Goal: Information Seeking & Learning: Understand process/instructions

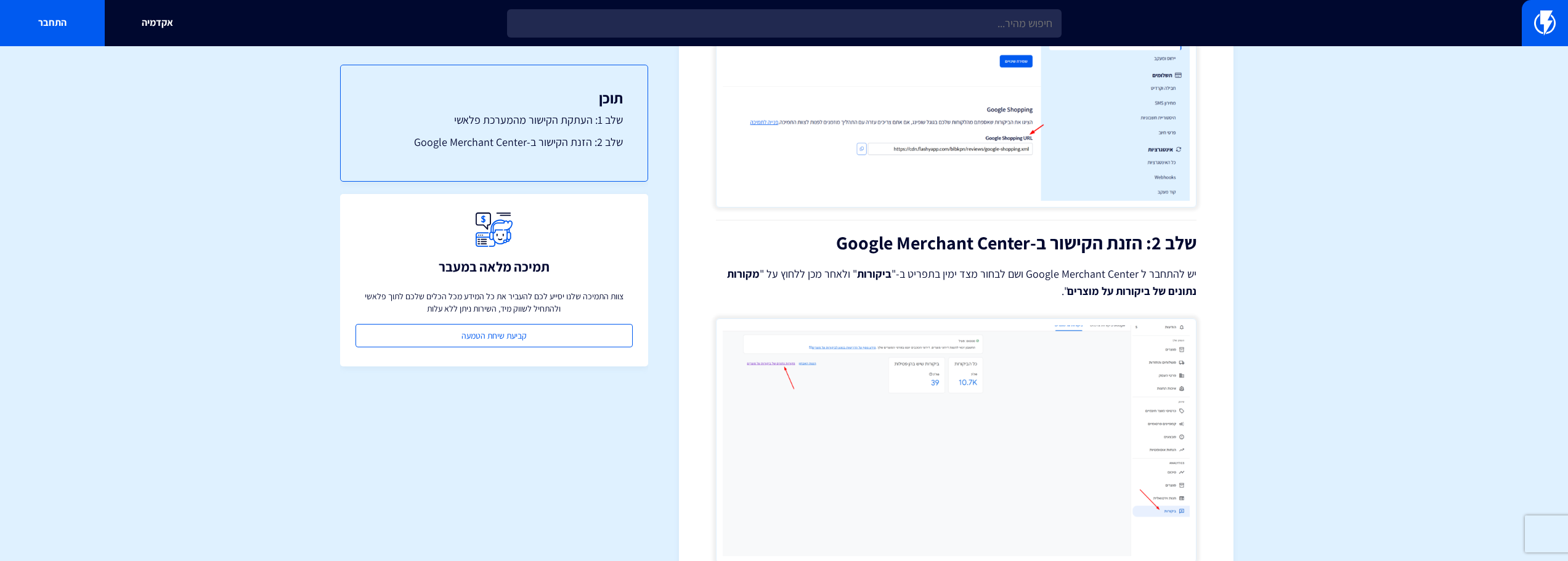
scroll to position [370, 0]
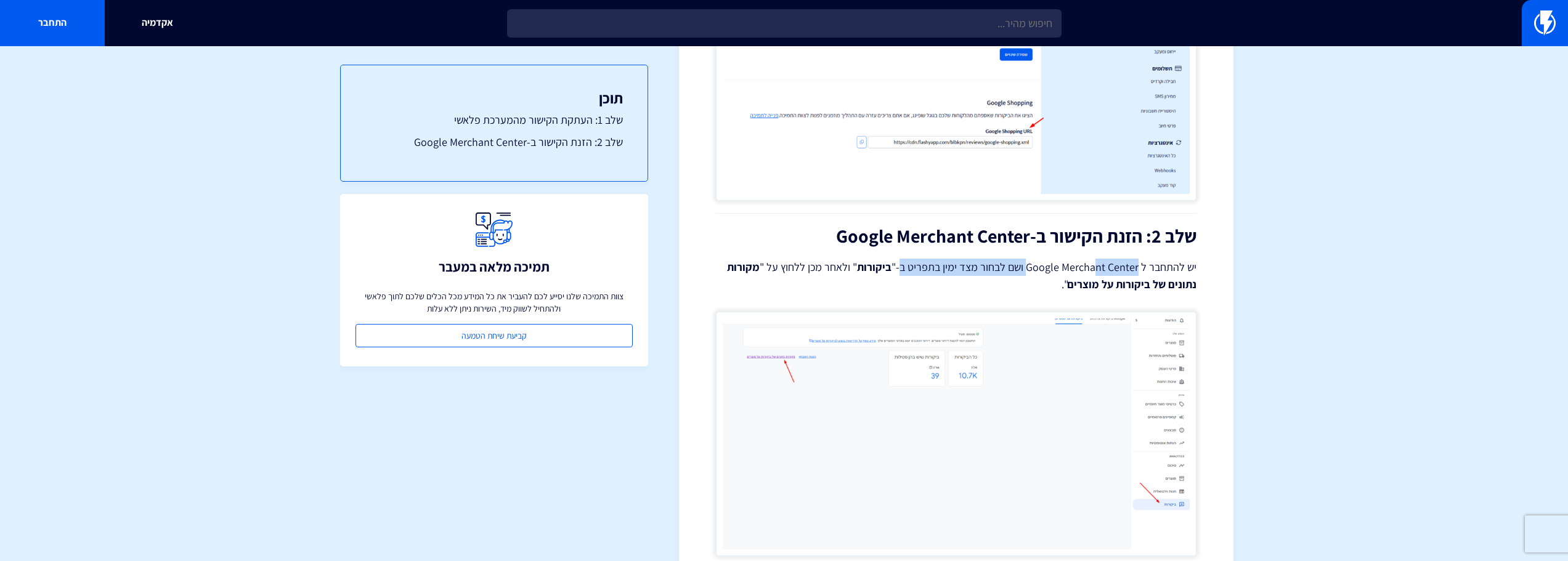
drag, startPoint x: 1101, startPoint y: 267, endPoint x: 906, endPoint y: 272, distance: 195.1
click at [906, 272] on p "יש להתחבר ל Google Merchant Center ושם לבחור מצד ימין בתפריט ב-" ביקורות " ולאח…" at bounding box center [956, 275] width 481 height 35
drag, startPoint x: 1065, startPoint y: 265, endPoint x: 924, endPoint y: 268, distance: 141.0
click at [933, 268] on p "יש להתחבר ל Google Merchant Center ושם לבחור מצד ימין בתפריט ב-" ביקורות " ולאח…" at bounding box center [956, 275] width 481 height 35
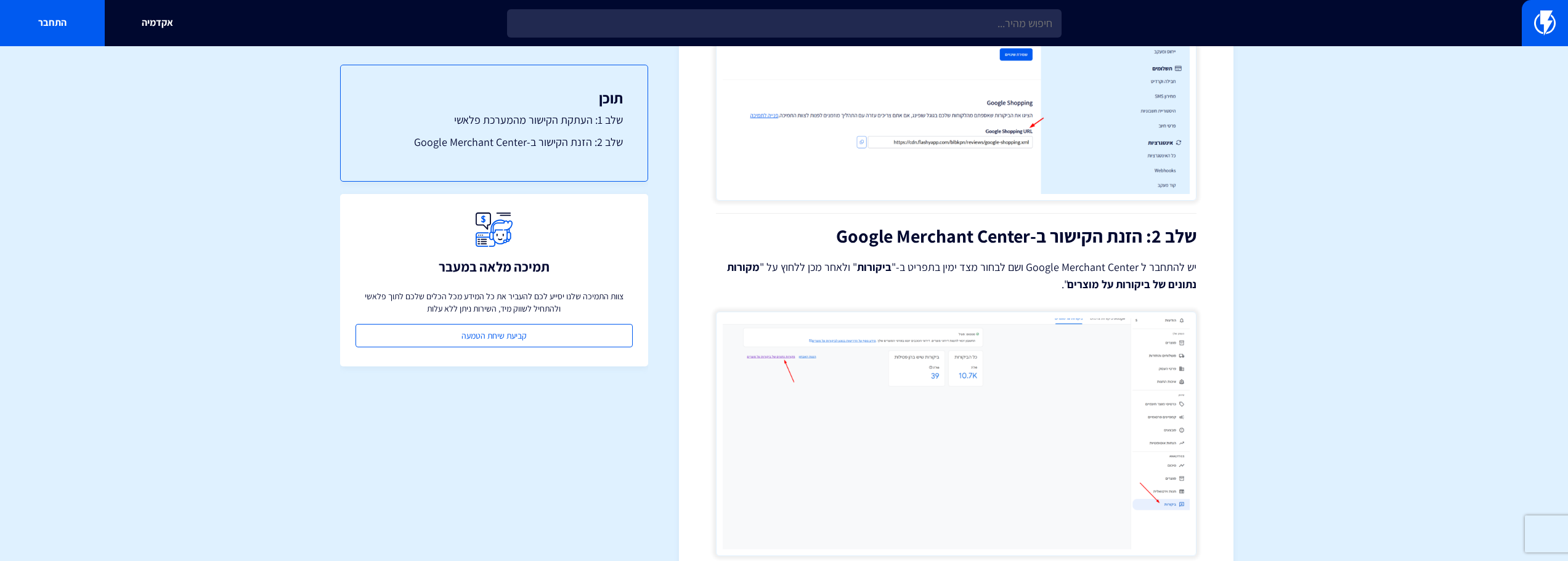
click at [924, 268] on p "יש להתחבר ל Google Merchant Center ושם לבחור מצד ימין בתפריט ב-" ביקורות " ולאח…" at bounding box center [956, 275] width 481 height 35
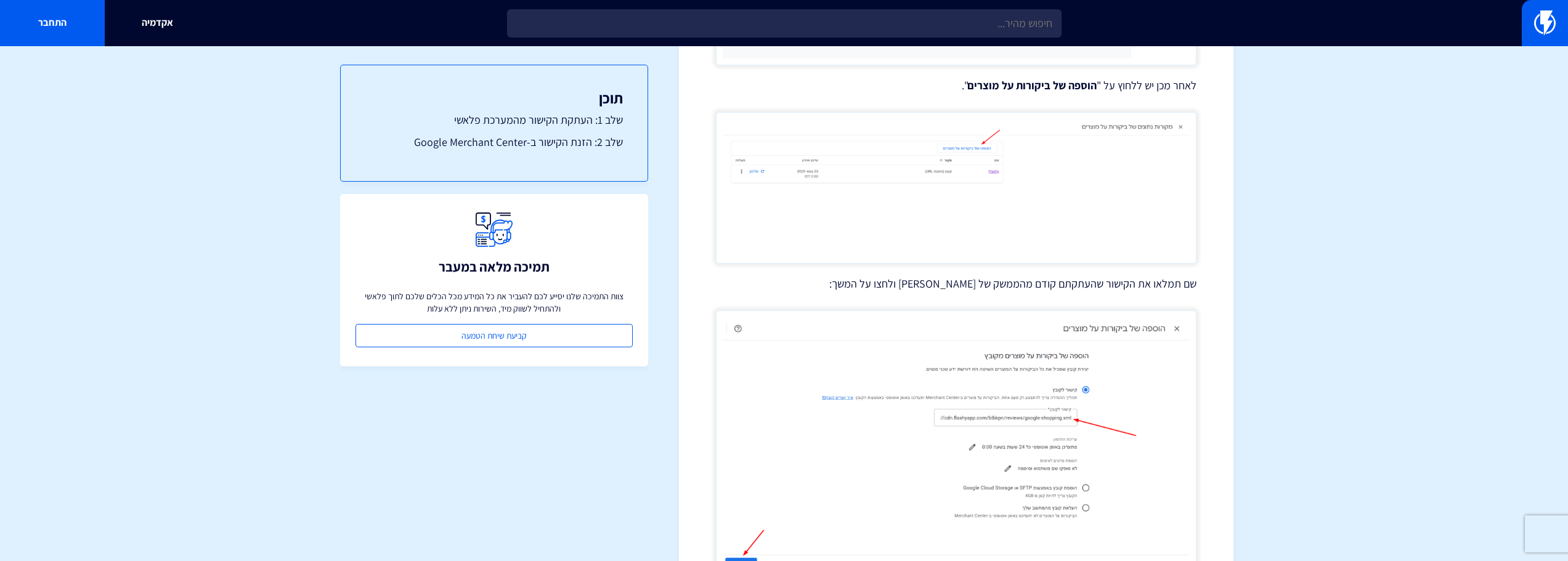
scroll to position [863, 0]
drag, startPoint x: 1062, startPoint y: 282, endPoint x: 944, endPoint y: 280, distance: 118.0
click at [972, 282] on p "שם תמלאו את הקישור שהעתקתם קודם מהממשק של [PERSON_NAME] ולחצו על המשך:" at bounding box center [956, 282] width 481 height 16
drag, startPoint x: 942, startPoint y: 279, endPoint x: 903, endPoint y: 279, distance: 39.0
click at [941, 279] on p "שם תמלאו את הקישור שהעתקתם קודם מהממשק של [PERSON_NAME] ולחצו על המשך:" at bounding box center [956, 282] width 481 height 16
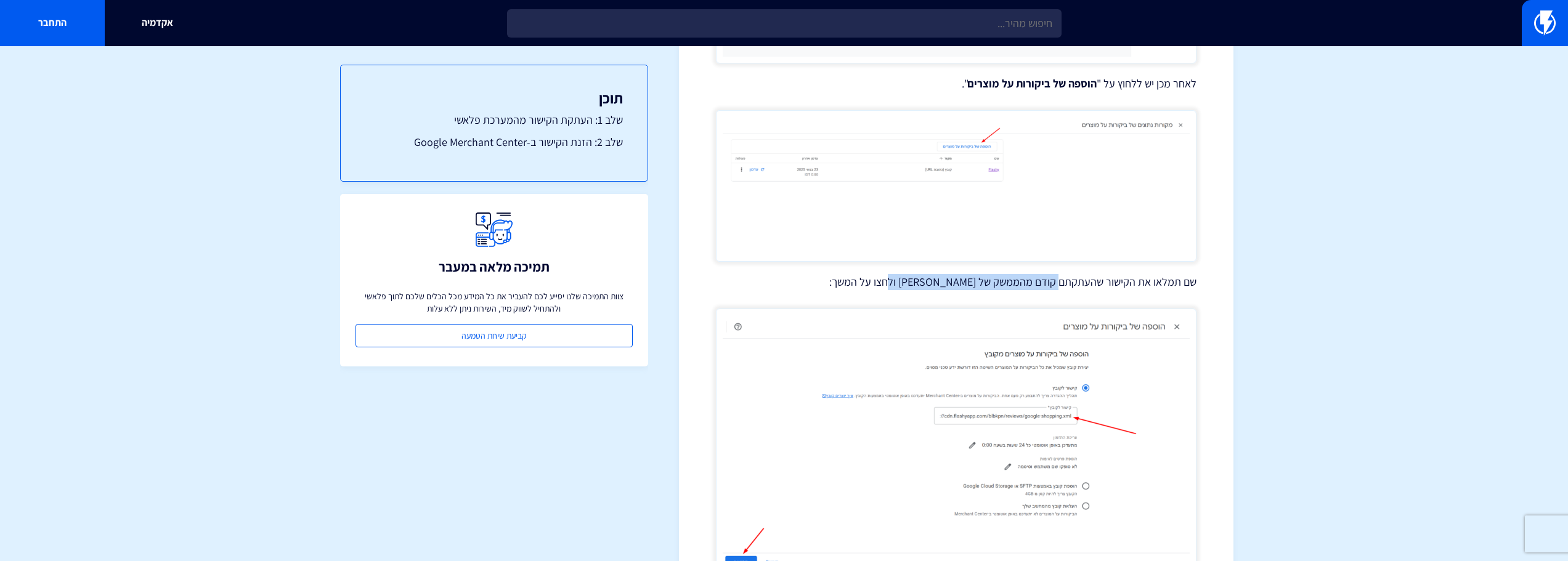
drag, startPoint x: 903, startPoint y: 279, endPoint x: 1061, endPoint y: 282, distance: 158.0
click at [1061, 282] on p "שם תמלאו את הקישור שהעתקתם קודם מהממשק של [PERSON_NAME] ולחצו על המשך:" at bounding box center [956, 282] width 481 height 16
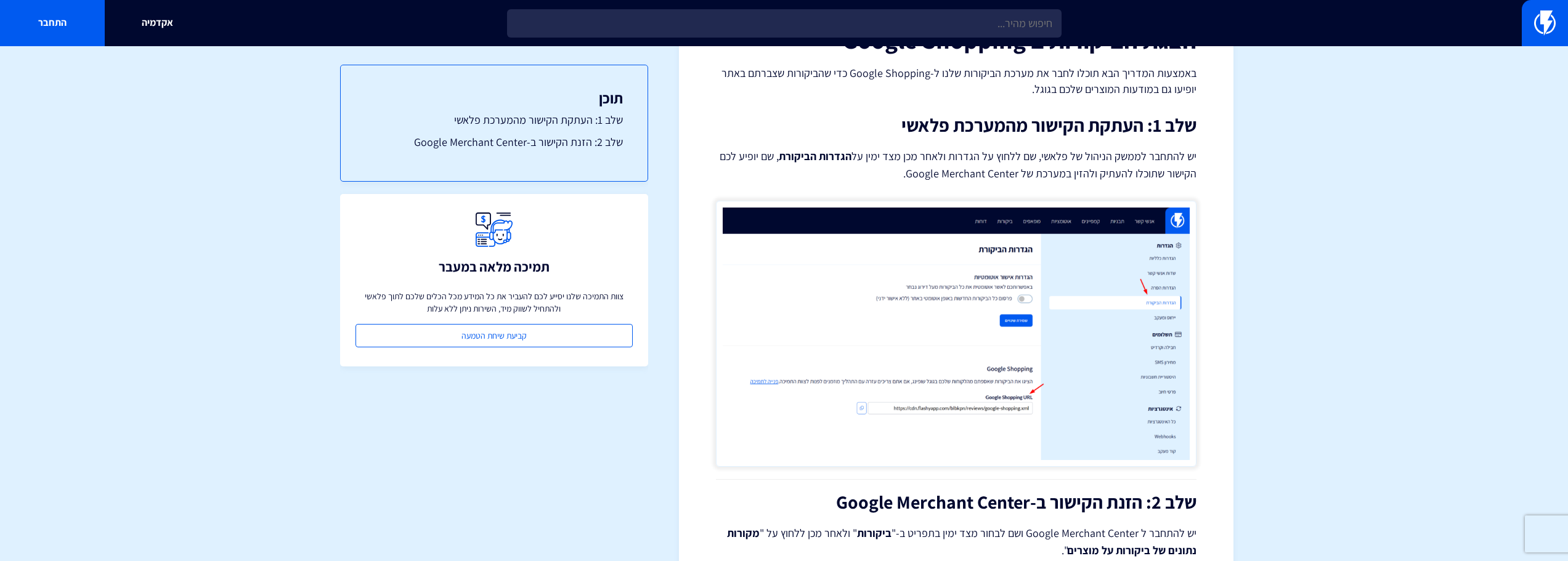
scroll to position [0, 0]
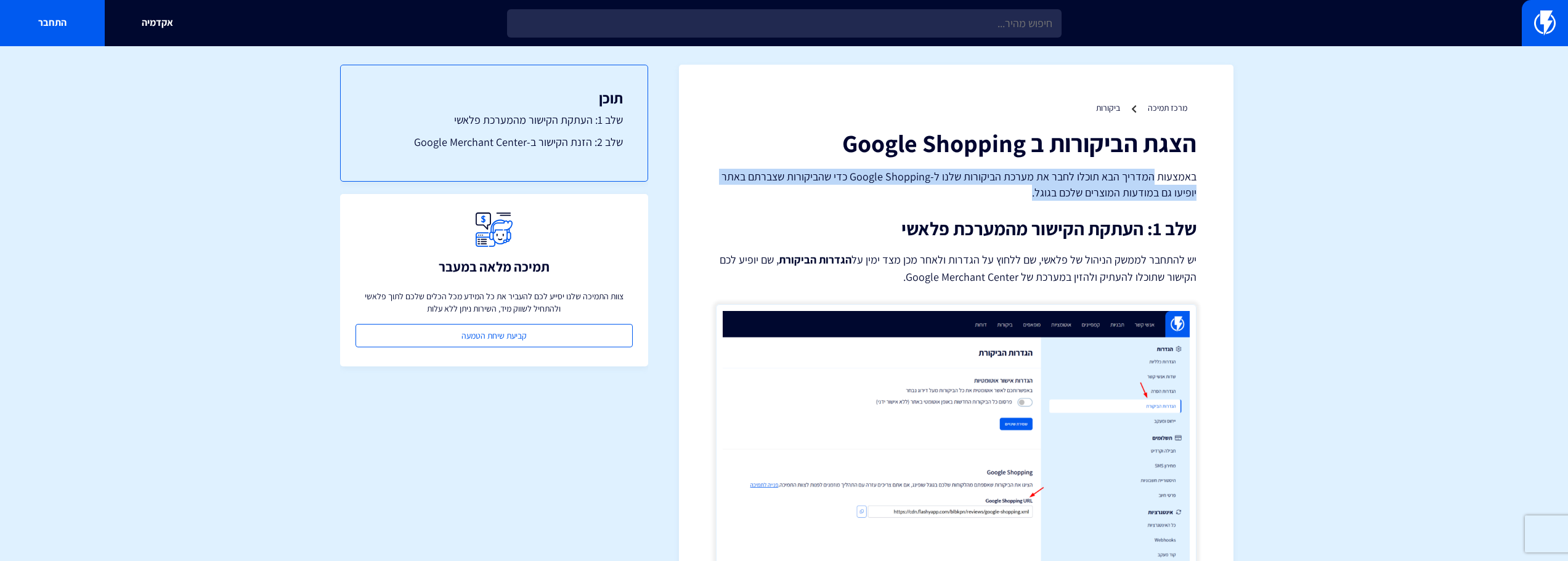
drag, startPoint x: 1155, startPoint y: 172, endPoint x: 951, endPoint y: 190, distance: 204.8
click at [951, 190] on p "באמצעות המדריך הבא תוכלו לחבר את מערכת הביקורות שלנו ל-Google Shopping כדי שהבי…" at bounding box center [956, 184] width 481 height 32
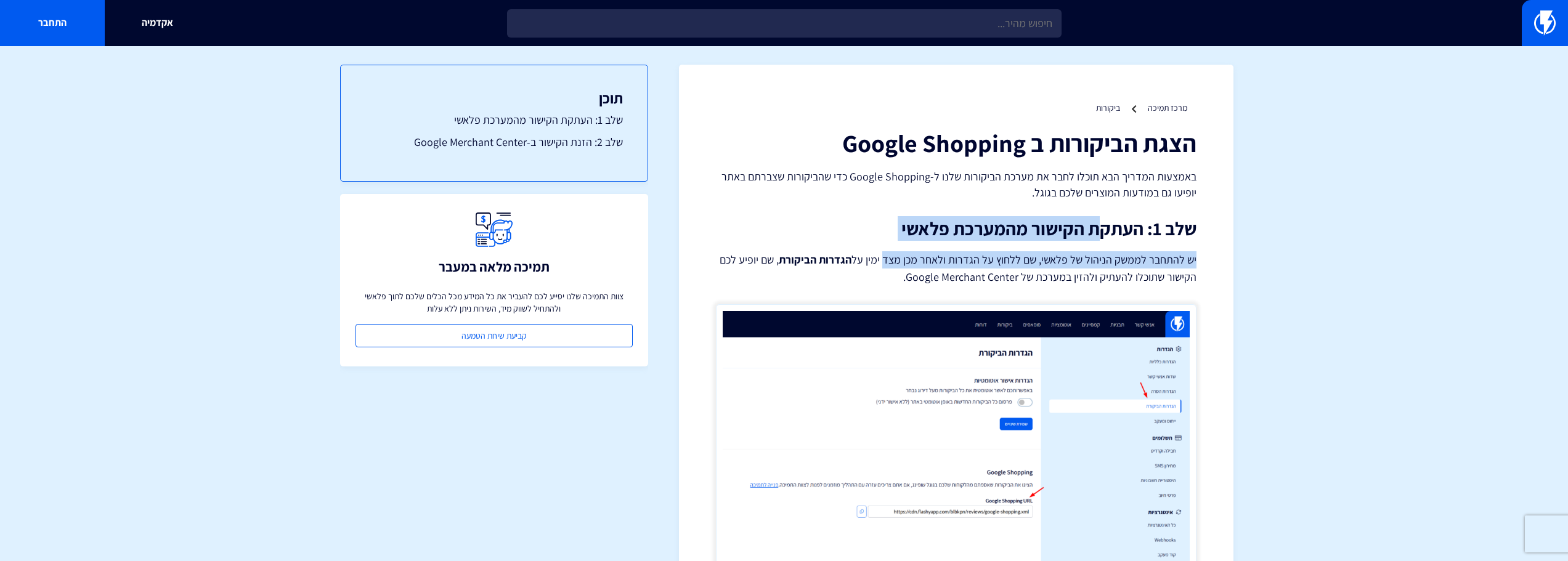
drag, startPoint x: 1104, startPoint y: 215, endPoint x: 886, endPoint y: 262, distance: 223.0
click at [885, 262] on p "יש להתחבר לממשק הניהול של פלאשי, שם ללחוץ על הגדרות ולאחר מכן מצד ימין על הגדרו…" at bounding box center [956, 269] width 481 height 35
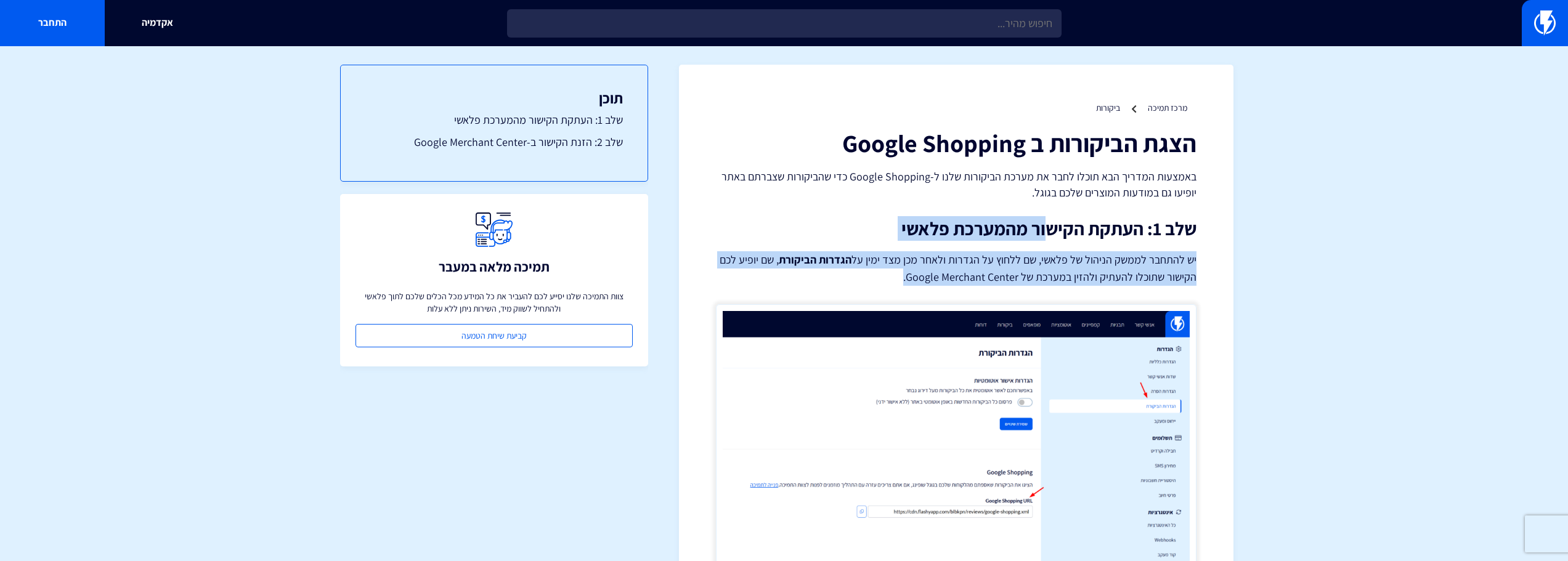
drag, startPoint x: 875, startPoint y: 272, endPoint x: 1048, endPoint y: 207, distance: 184.8
drag, startPoint x: 1075, startPoint y: 210, endPoint x: 827, endPoint y: 283, distance: 258.5
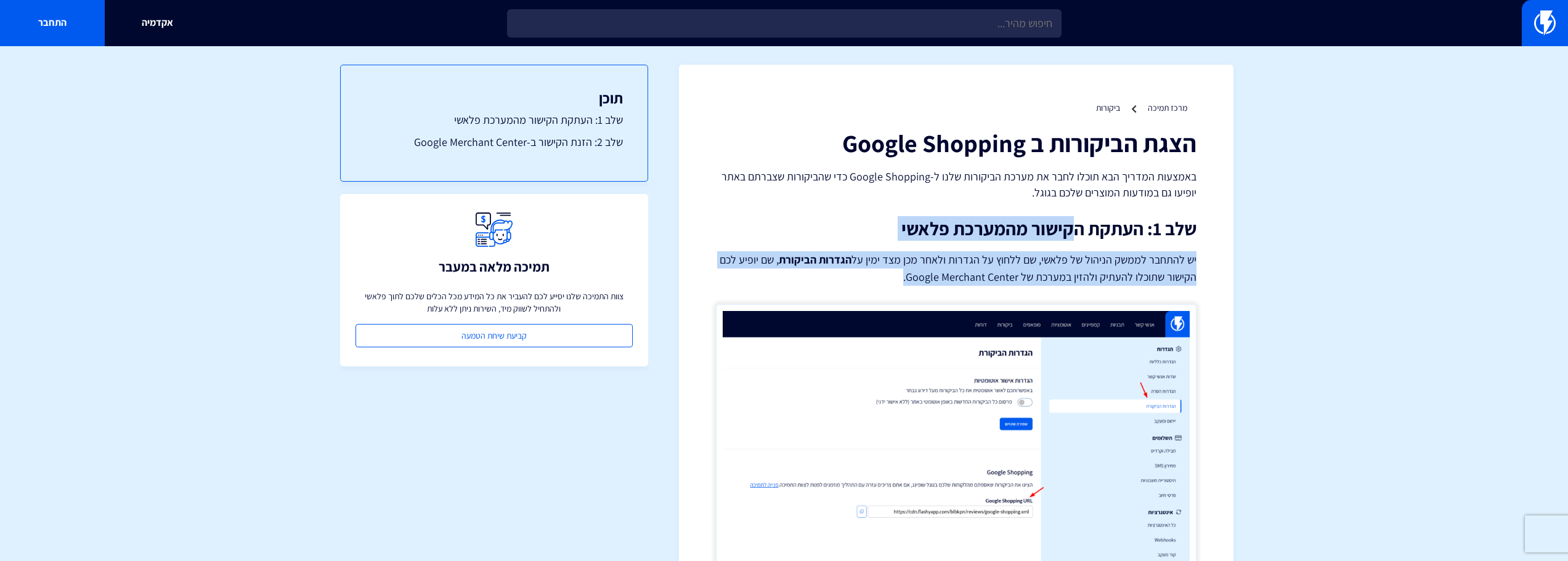
click at [827, 283] on p "יש להתחבר לממשק הניהול של פלאשי, שם ללחוץ על הגדרות ולאחר מכן מצד ימין על הגדרו…" at bounding box center [956, 269] width 481 height 35
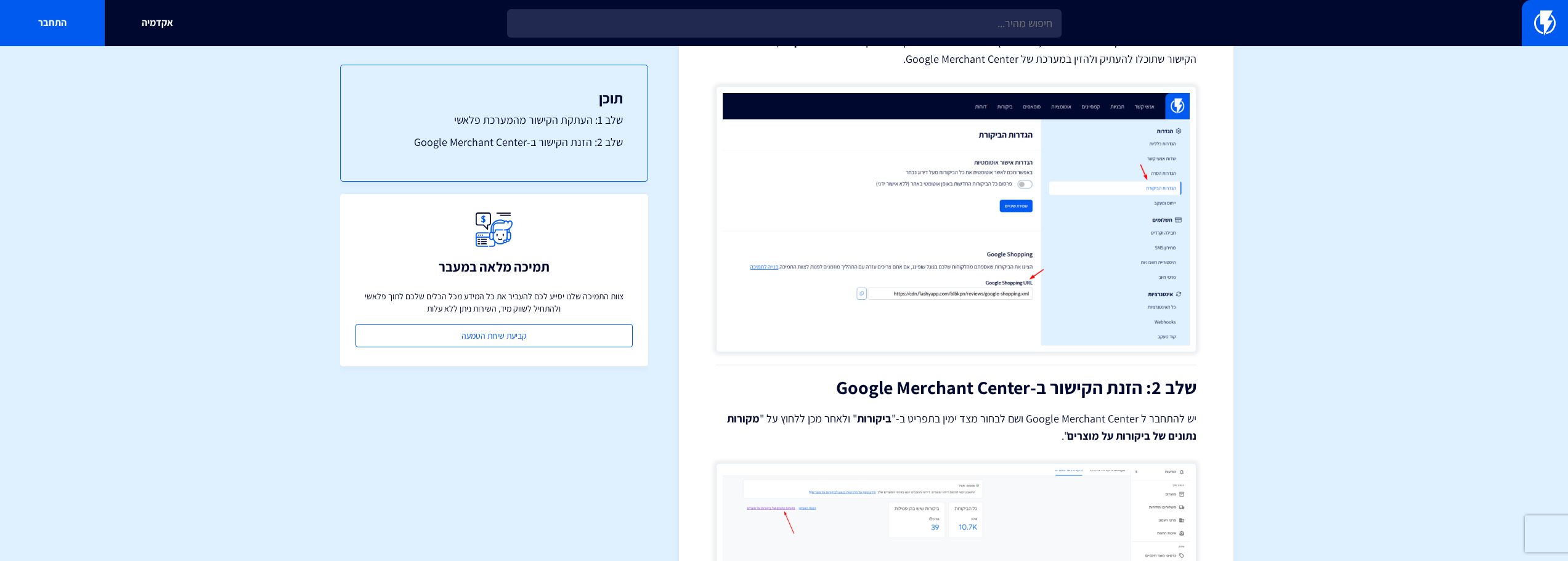
scroll to position [431, 0]
